Goal: Contribute content: Contribute content

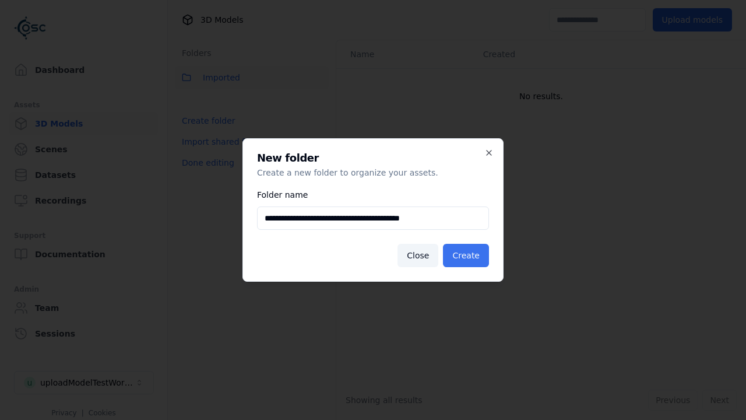
type input "**********"
click at [468, 255] on button "Create" at bounding box center [466, 255] width 46 height 23
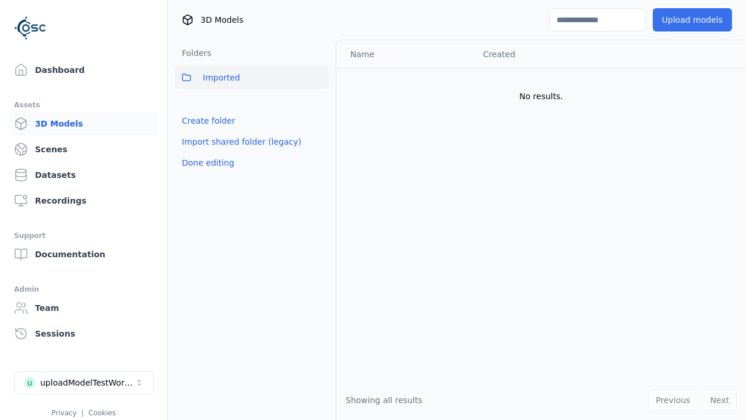
click at [694, 20] on button "Upload models" at bounding box center [692, 19] width 79 height 23
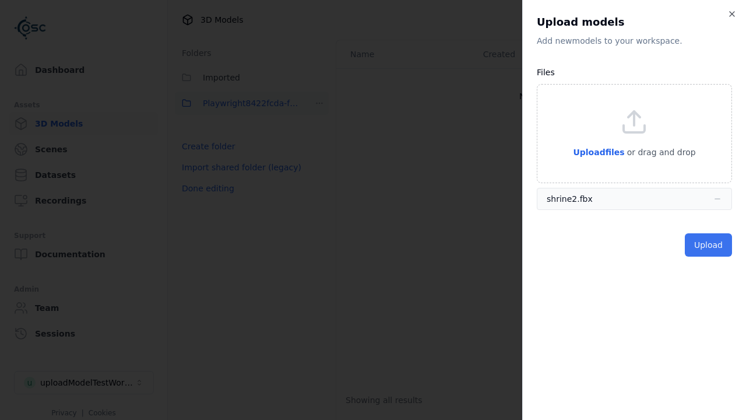
click at [709, 245] on button "Upload" at bounding box center [708, 244] width 47 height 23
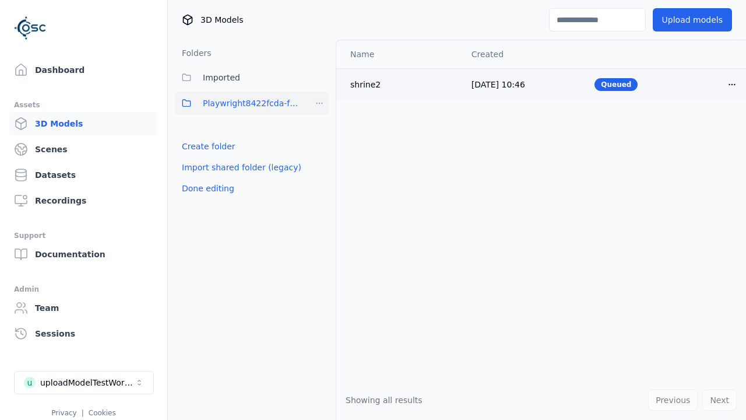
click at [732, 84] on html "Support Dashboard Assets 3D Models Scenes Datasets Recordings Support Documenta…" at bounding box center [373, 210] width 746 height 420
click at [707, 129] on div "Delete" at bounding box center [706, 129] width 69 height 19
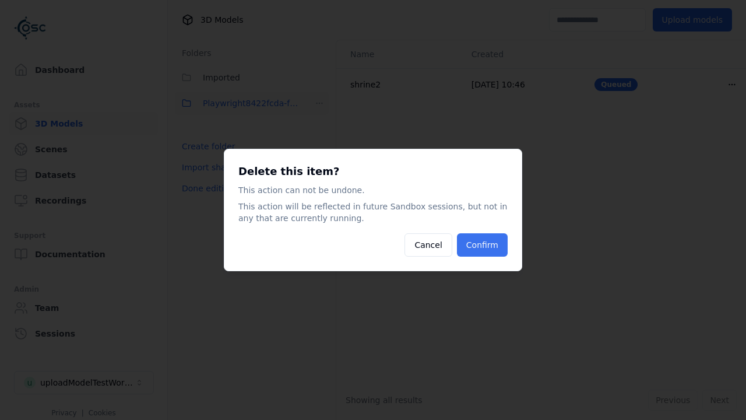
click at [483, 245] on button "Confirm" at bounding box center [482, 244] width 51 height 23
click at [319, 103] on html "Support Dashboard Assets 3D Models Scenes Datasets Recordings Support Documenta…" at bounding box center [373, 210] width 746 height 420
